Goal: Transaction & Acquisition: Book appointment/travel/reservation

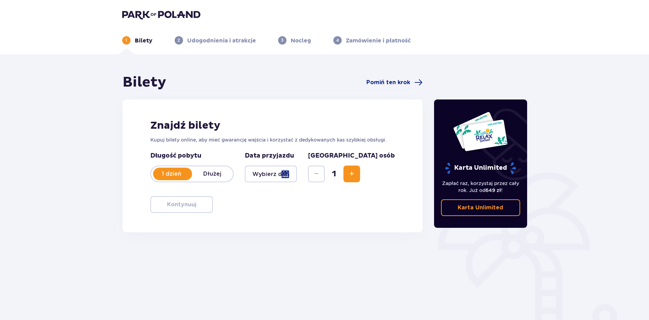
click at [297, 178] on div at bounding box center [271, 173] width 52 height 17
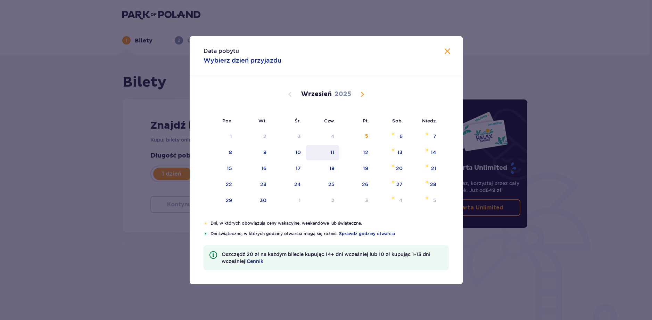
click at [312, 152] on div "11" at bounding box center [323, 152] width 34 height 15
type input "[DATE]"
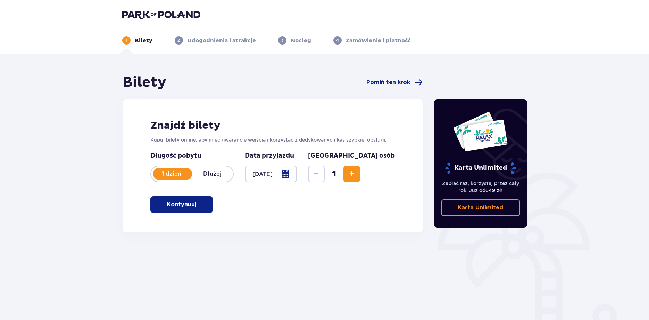
click at [356, 174] on span "Increase" at bounding box center [352, 174] width 8 height 8
click at [196, 206] on span "button" at bounding box center [198, 204] width 8 height 8
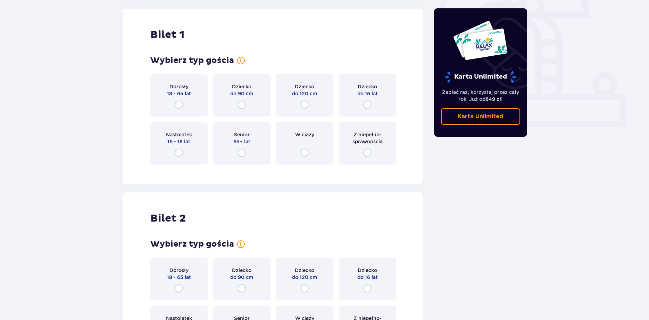
scroll to position [232, 0]
click at [176, 105] on input "radio" at bounding box center [179, 104] width 8 height 8
radio input "true"
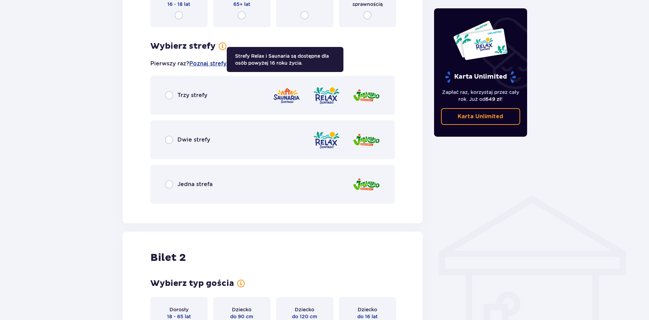
scroll to position [370, 0]
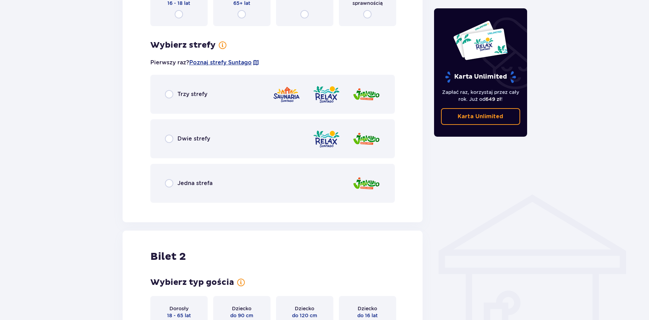
click at [189, 182] on p "Jedna strefa" at bounding box center [195, 183] width 35 height 8
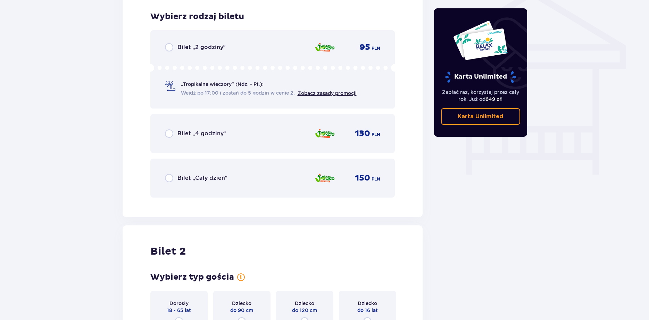
scroll to position [578, 0]
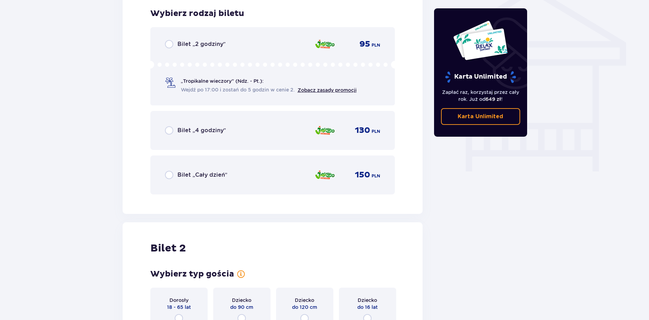
click at [215, 45] on p "Bilet „2 godziny”" at bounding box center [202, 44] width 48 height 8
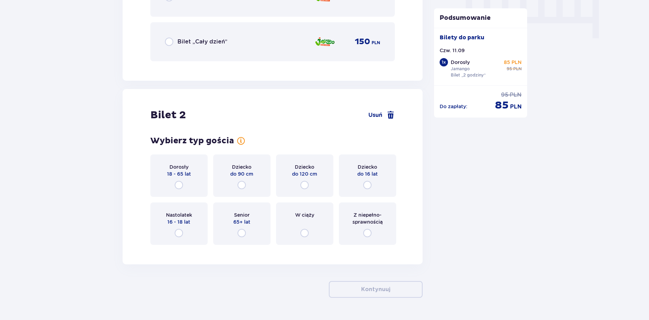
scroll to position [731, 0]
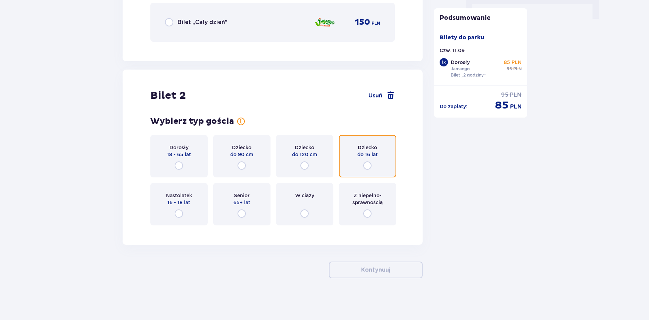
click at [364, 169] on input "radio" at bounding box center [367, 165] width 8 height 8
radio input "true"
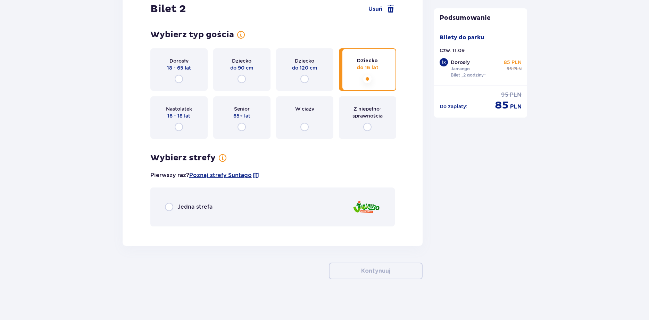
scroll to position [818, 0]
click at [195, 206] on p "Jedna strefa" at bounding box center [195, 206] width 35 height 8
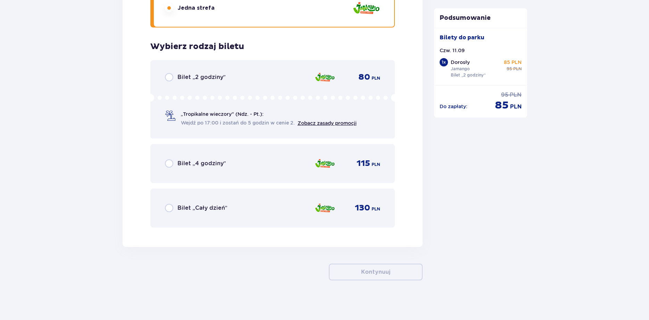
scroll to position [1018, 0]
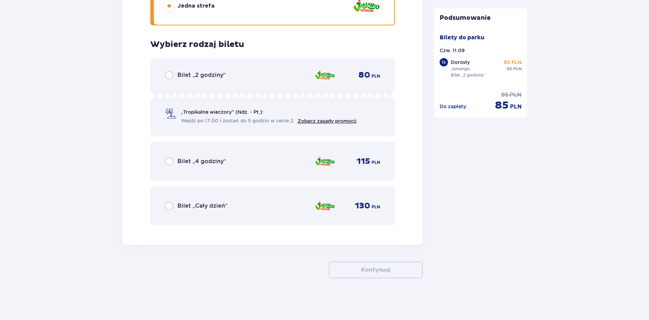
click at [205, 76] on p "Bilet „2 godziny”" at bounding box center [202, 75] width 48 height 8
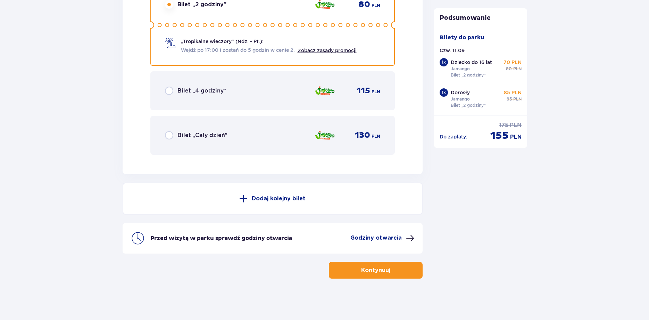
scroll to position [1089, 0]
click at [377, 268] on p "Kontynuuj" at bounding box center [375, 270] width 29 height 8
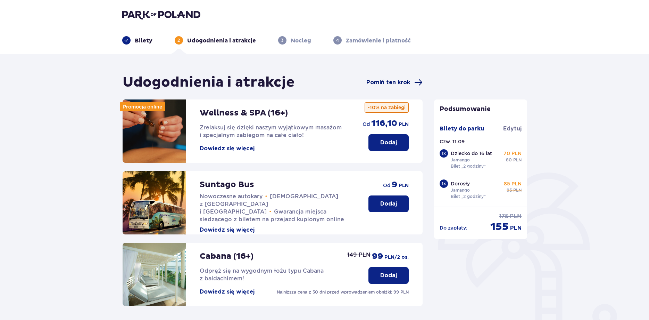
click at [402, 81] on span "Pomiń ten krok" at bounding box center [389, 83] width 44 height 8
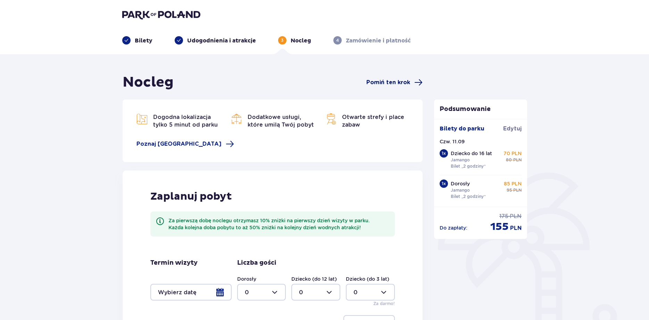
click at [400, 83] on span "Pomiń ten krok" at bounding box center [389, 83] width 44 height 8
